Goal: Information Seeking & Learning: Learn about a topic

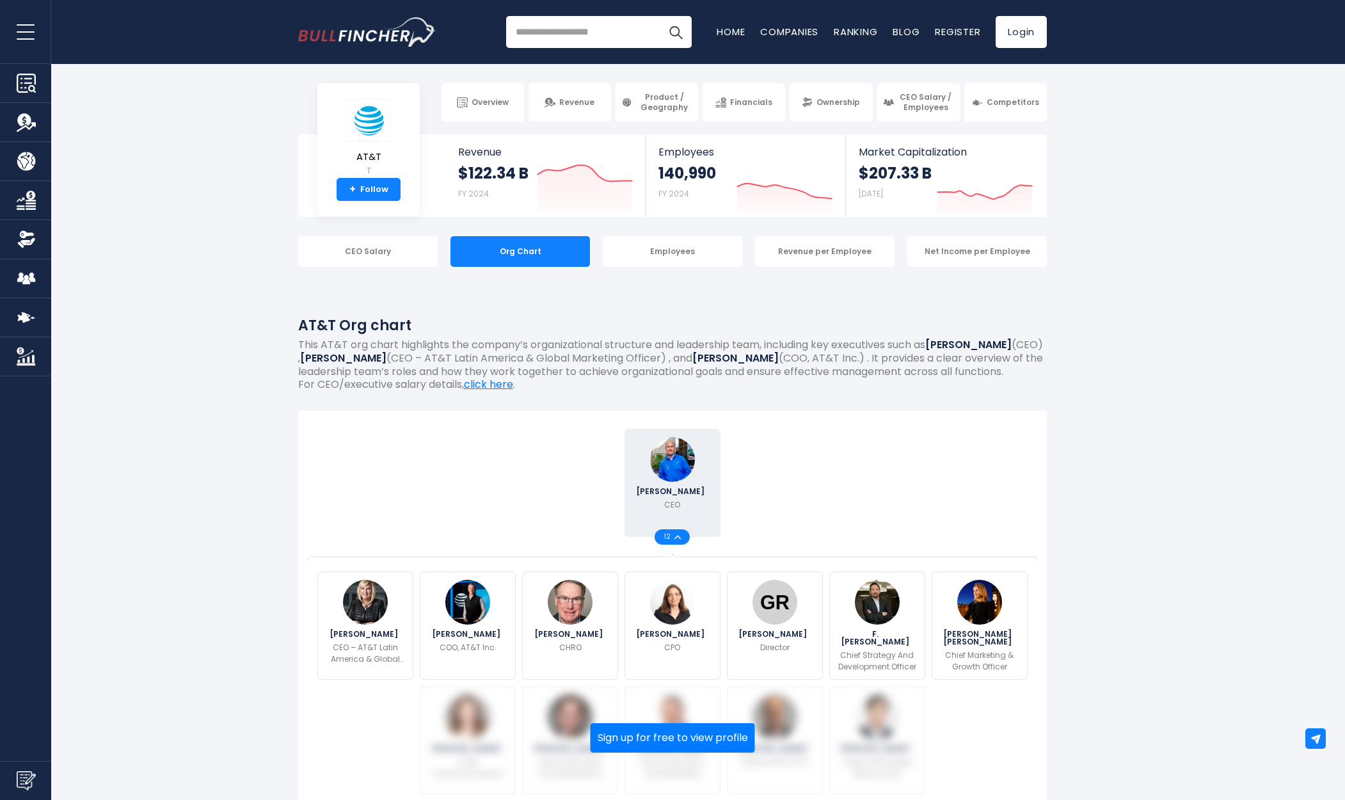
click at [596, 41] on input "search" at bounding box center [599, 32] width 186 height 32
type input "****"
click at [676, 32] on button "Search" at bounding box center [676, 32] width 32 height 32
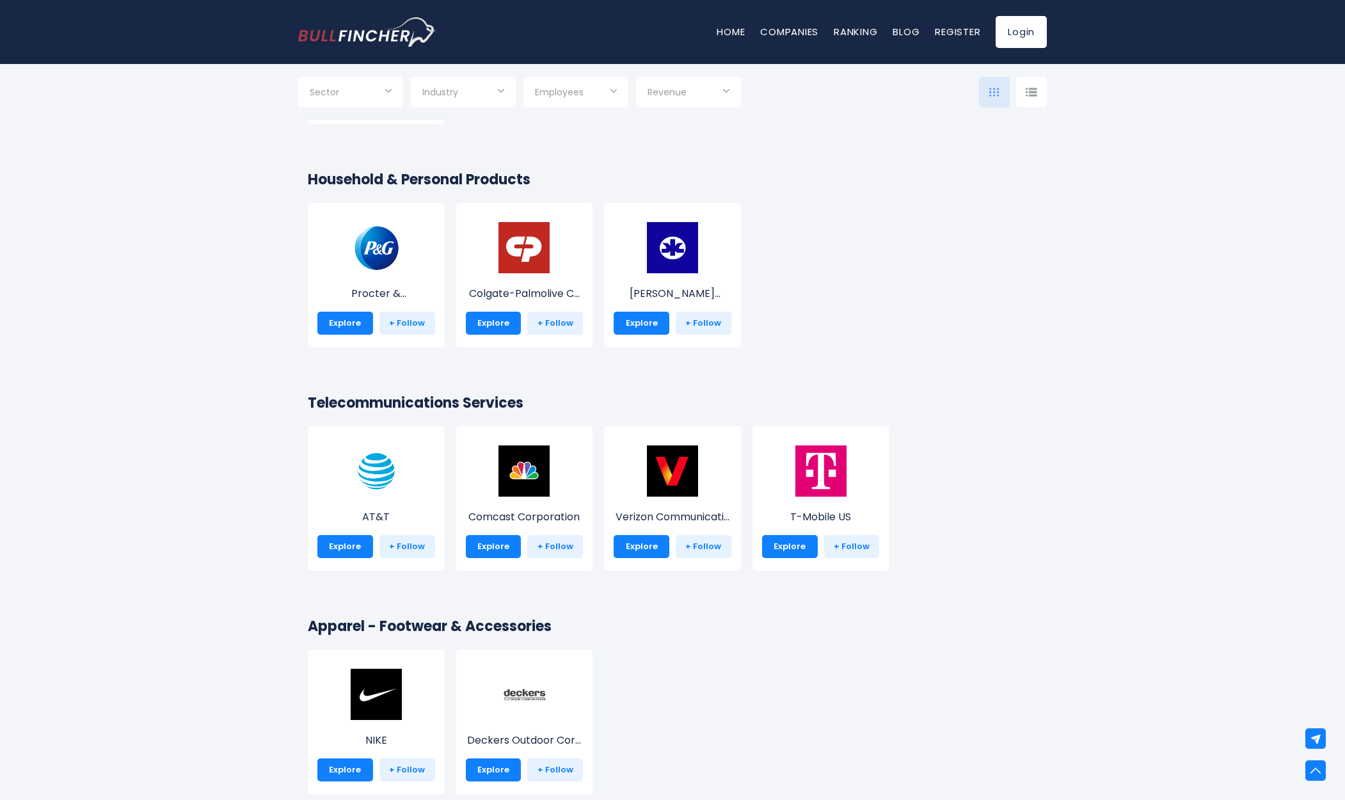
scroll to position [4571, 0]
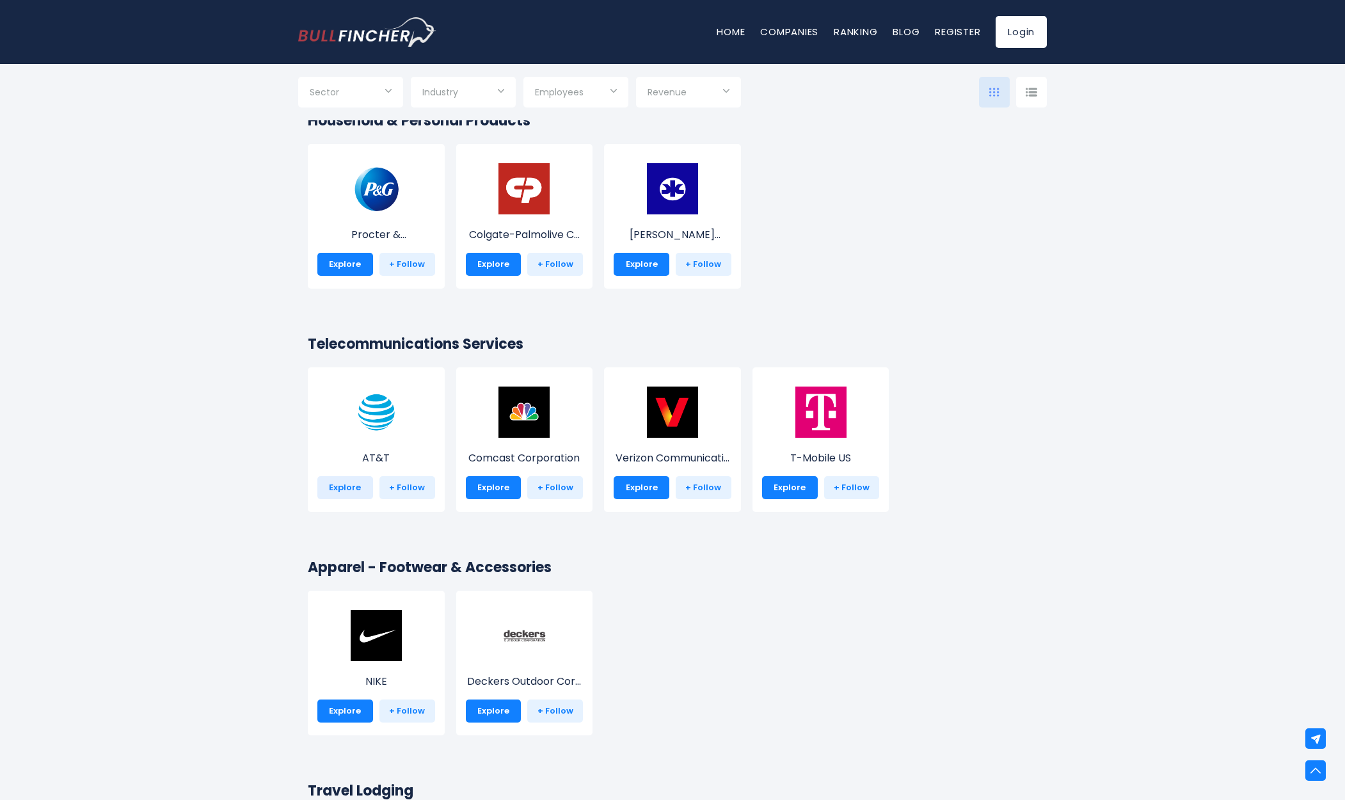
click at [337, 493] on link "Explore" at bounding box center [345, 487] width 56 height 23
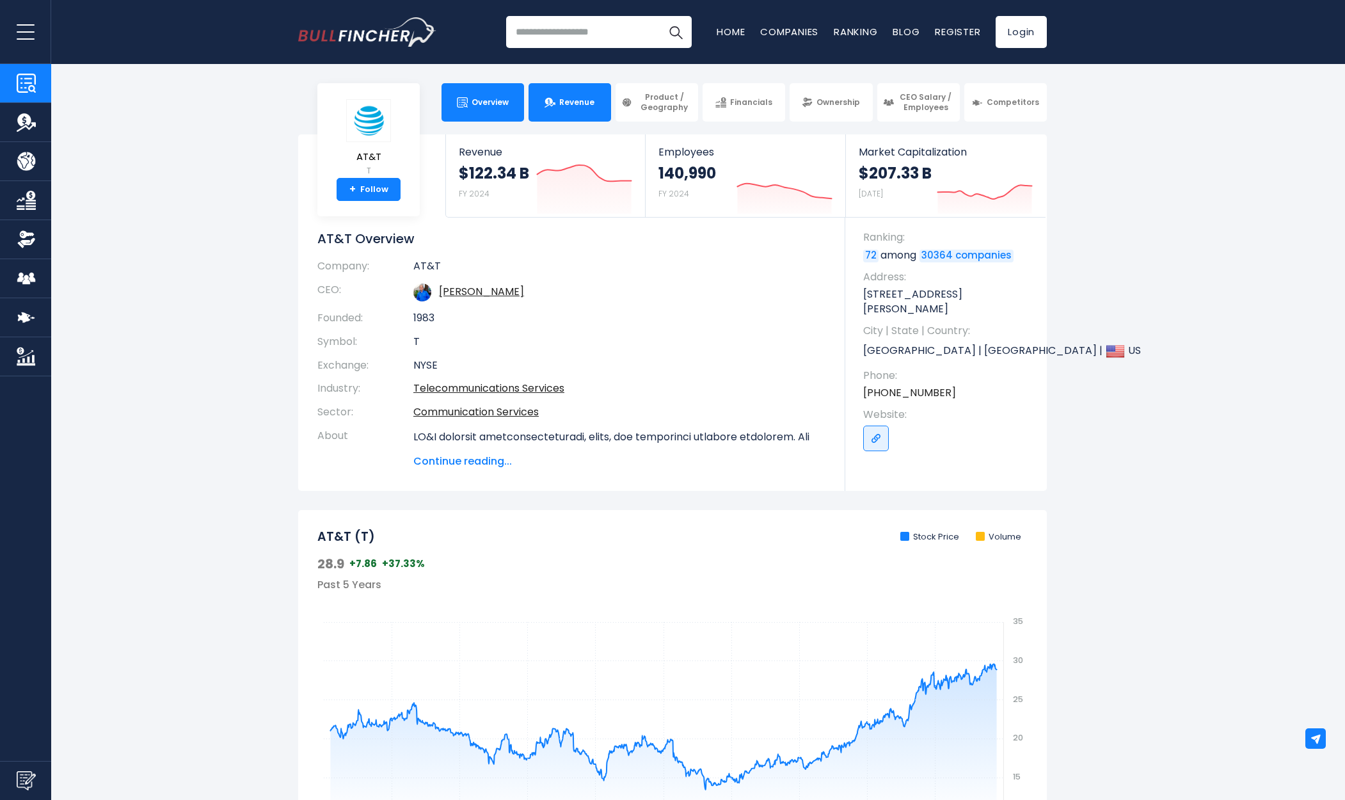
click at [586, 107] on span "Revenue" at bounding box center [576, 102] width 35 height 10
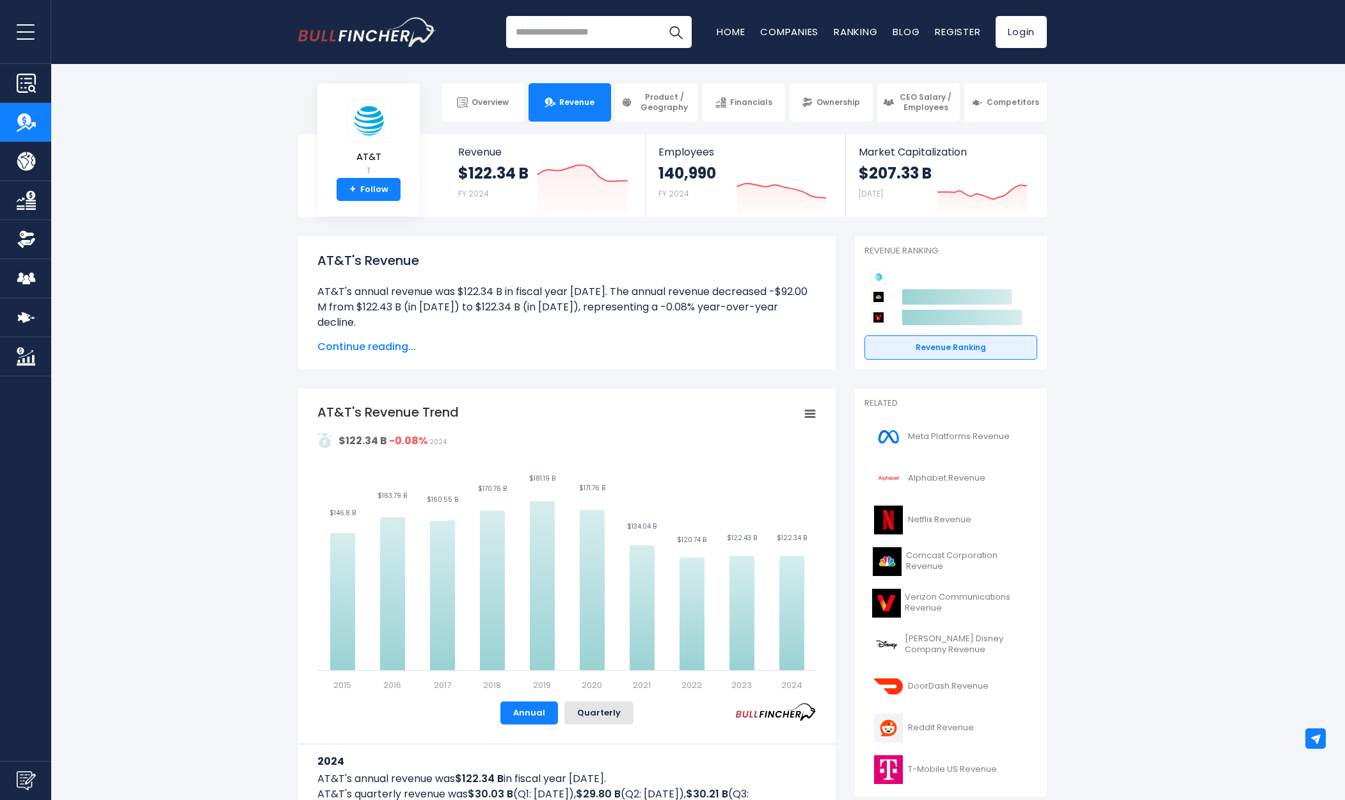
click at [836, 107] on span "Ownership" at bounding box center [838, 102] width 44 height 10
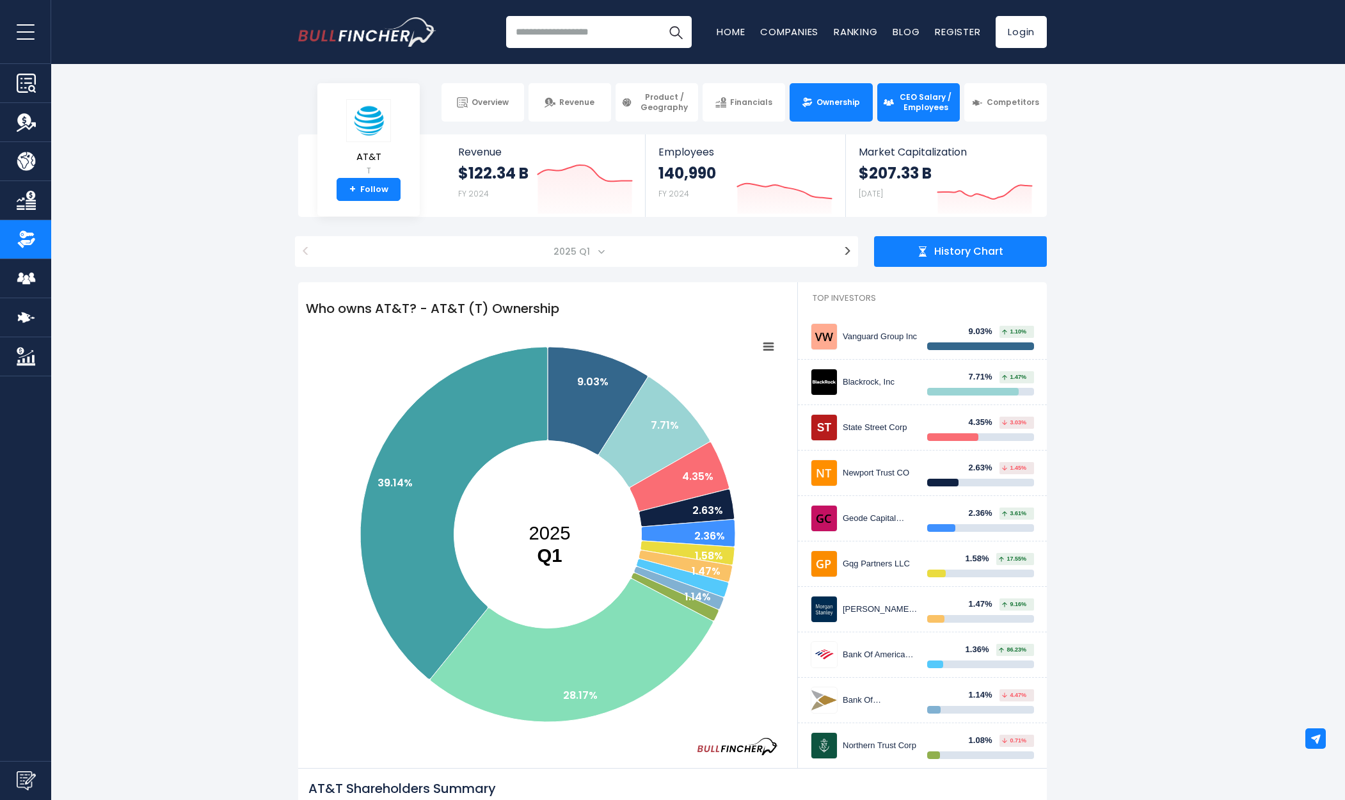
click at [906, 108] on span "CEO Salary / Employees" at bounding box center [926, 102] width 56 height 20
